Goal: Find contact information: Find contact information

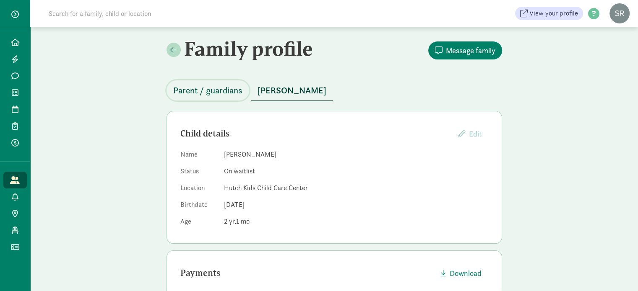
drag, startPoint x: 197, startPoint y: 90, endPoint x: 201, endPoint y: 91, distance: 4.8
click at [198, 91] on span "Parent / guardians" at bounding box center [207, 90] width 69 height 13
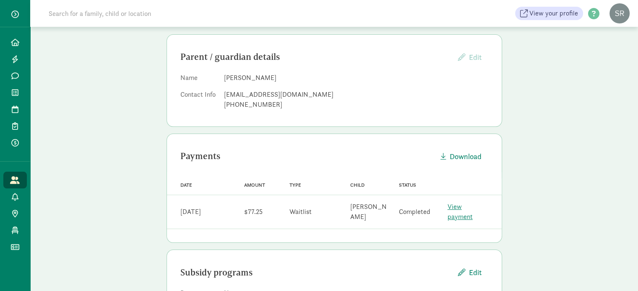
scroll to position [84, 0]
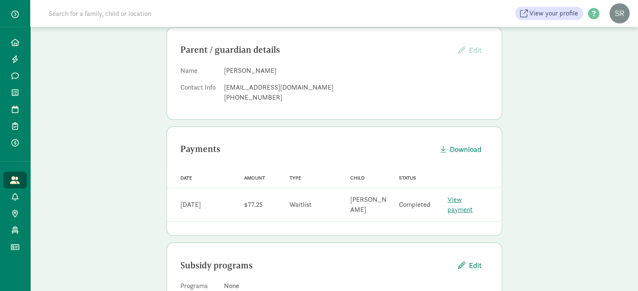
click at [254, 87] on div "[EMAIL_ADDRESS][DOMAIN_NAME]" at bounding box center [356, 88] width 264 height 10
click at [254, 86] on div "[EMAIL_ADDRESS][DOMAIN_NAME]" at bounding box center [356, 88] width 264 height 10
copy dd "[EMAIL_ADDRESS][DOMAIN_NAME]"
click at [118, 18] on input at bounding box center [161, 13] width 235 height 17
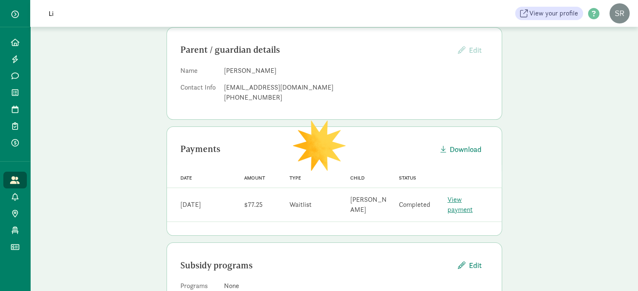
type input "L"
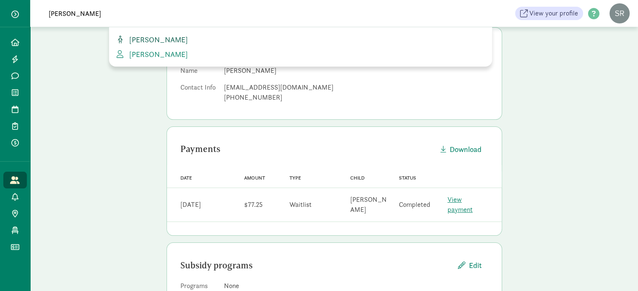
type input "[PERSON_NAME]"
click at [148, 39] on span "[PERSON_NAME]" at bounding box center [157, 40] width 62 height 10
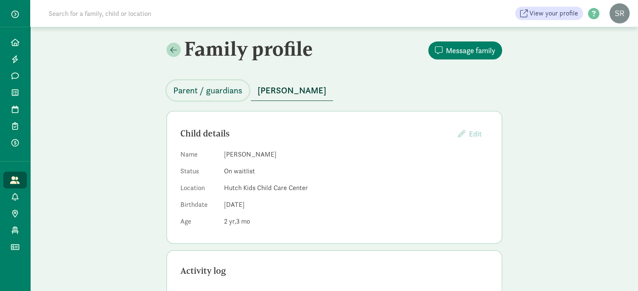
click at [192, 92] on span "Parent / guardians" at bounding box center [207, 90] width 69 height 13
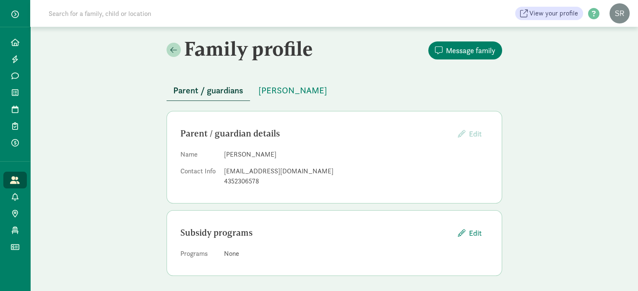
click at [254, 170] on div "[EMAIL_ADDRESS][DOMAIN_NAME]" at bounding box center [356, 171] width 264 height 10
copy dd "[EMAIL_ADDRESS][DOMAIN_NAME]"
drag, startPoint x: 242, startPoint y: 152, endPoint x: 201, endPoint y: 153, distance: 40.7
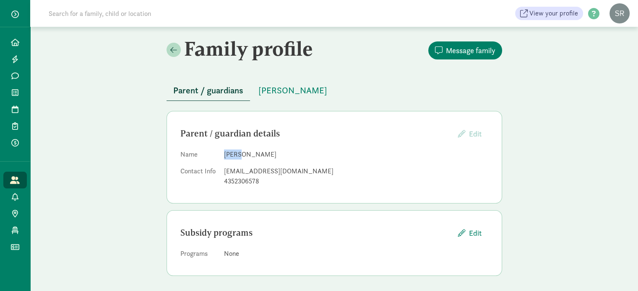
click at [201, 153] on dl "Name [PERSON_NAME] Contact Info [EMAIL_ADDRESS][DOMAIN_NAME] 4352306578" at bounding box center [334, 170] width 308 height 40
drag, startPoint x: 238, startPoint y: 159, endPoint x: 233, endPoint y: 154, distance: 7.1
copy dl "[PERSON_NAME]"
